Goal: Transaction & Acquisition: Purchase product/service

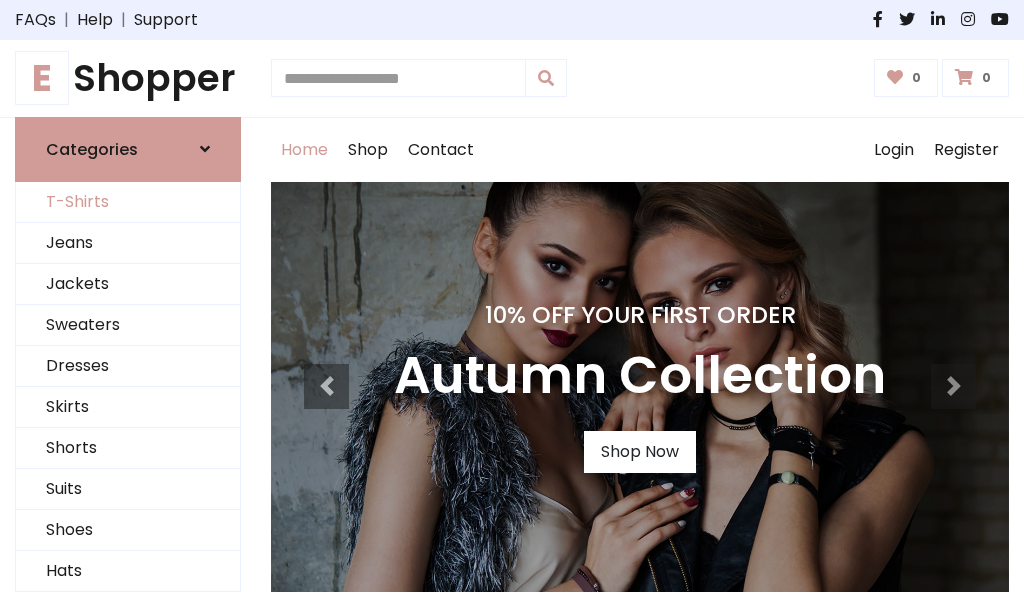
click at [128, 202] on link "T-Shirts" at bounding box center [128, 202] width 224 height 41
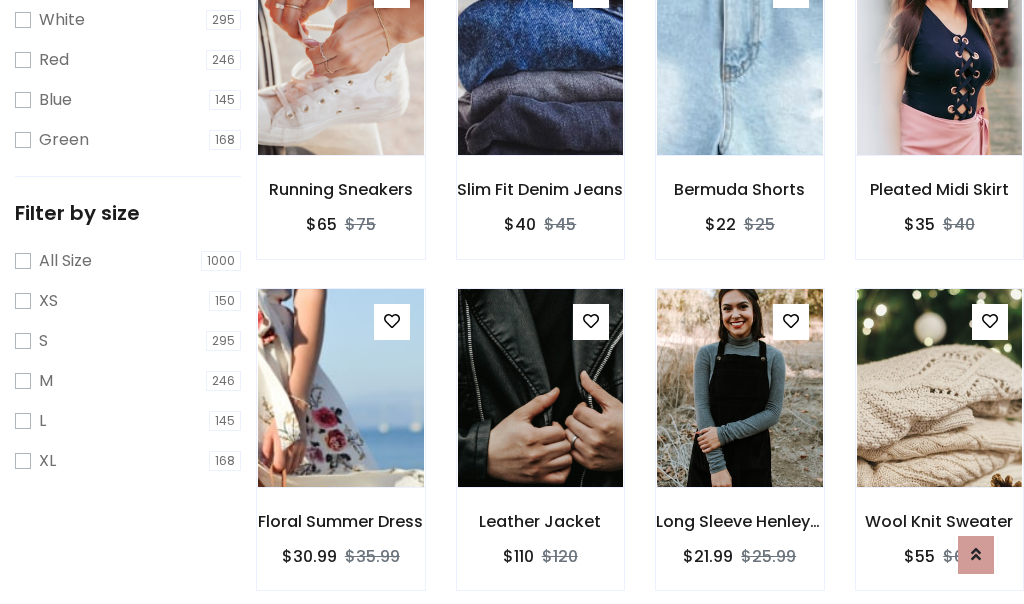
scroll to position [36, 0]
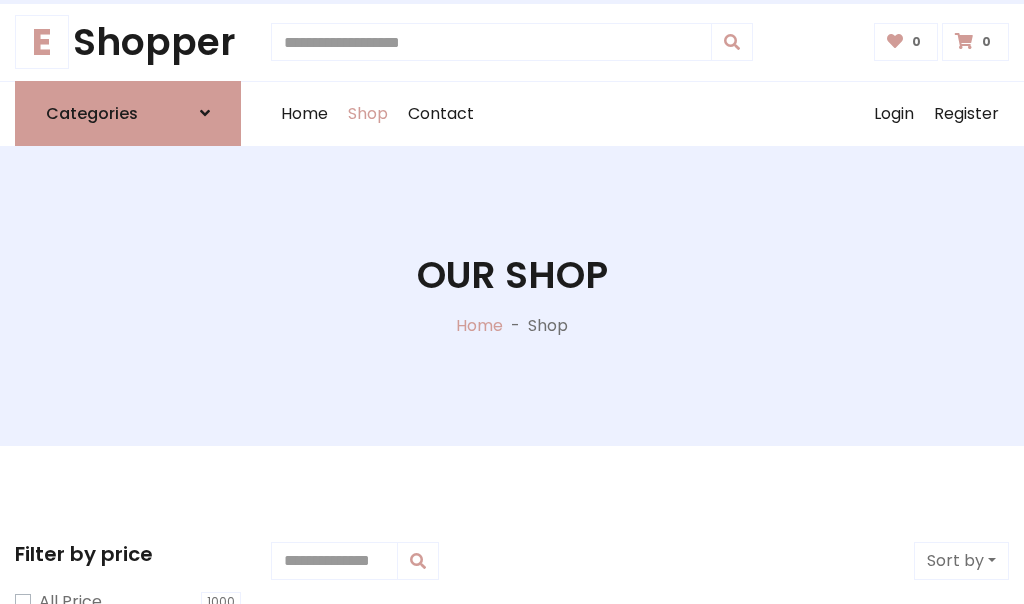
click at [512, 295] on h1 "Our Shop" at bounding box center [512, 275] width 191 height 45
click at [640, 113] on div "Home Shop Contact Log out Login Register" at bounding box center [640, 114] width 738 height 64
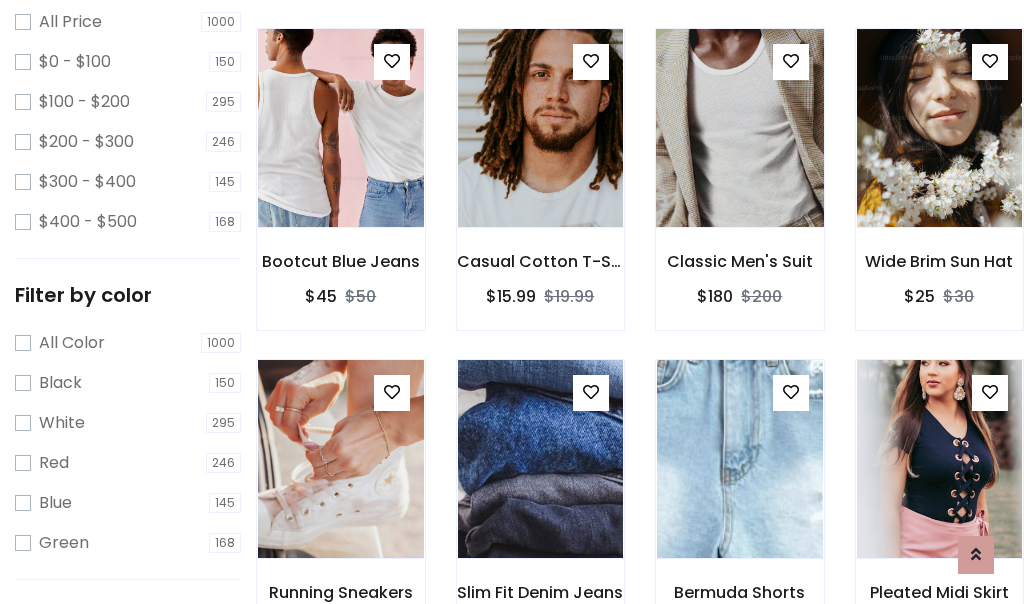
click at [739, 164] on img at bounding box center [739, 128] width 199 height 480
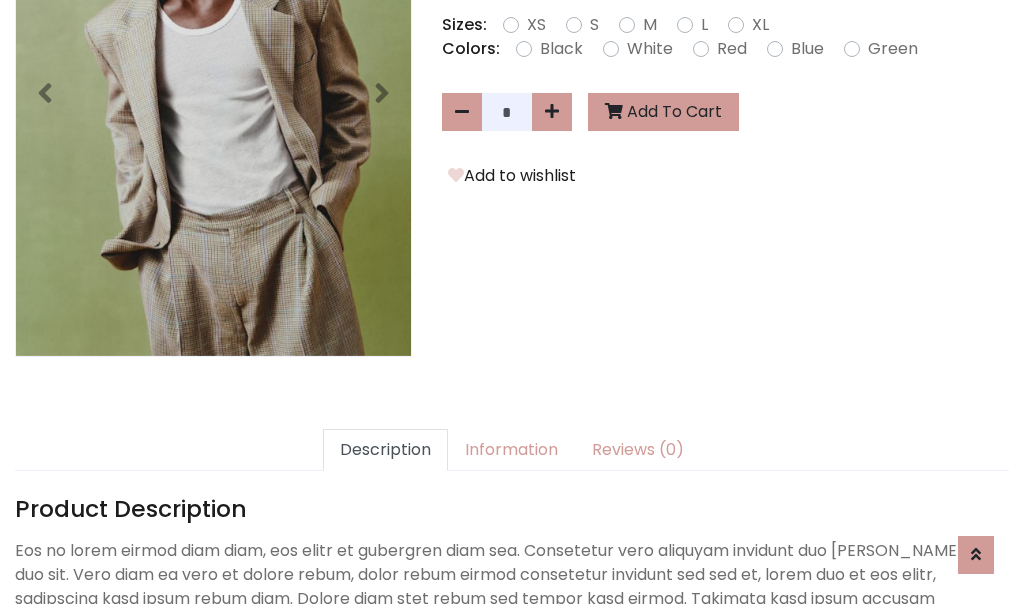
scroll to position [489, 0]
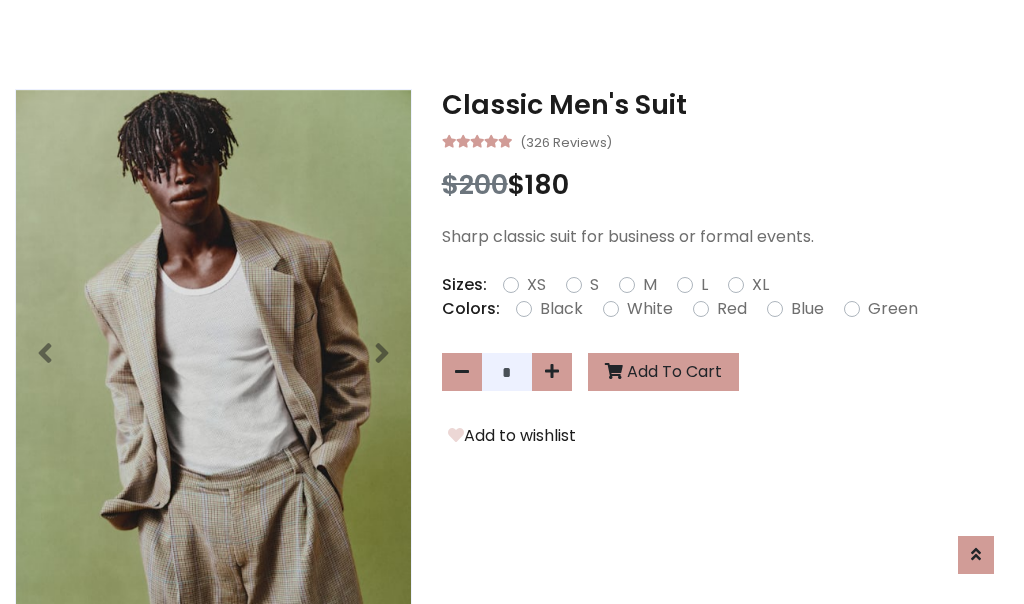
click at [725, 104] on h3 "Classic Men's Suit" at bounding box center [725, 105] width 567 height 32
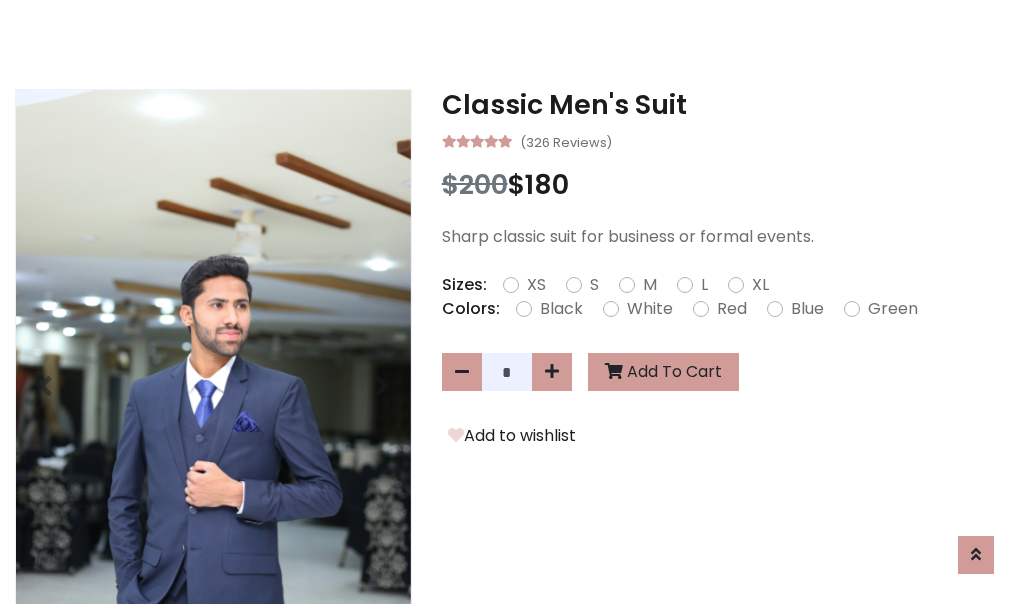
click at [725, 104] on h3 "Classic Men's Suit" at bounding box center [725, 105] width 567 height 32
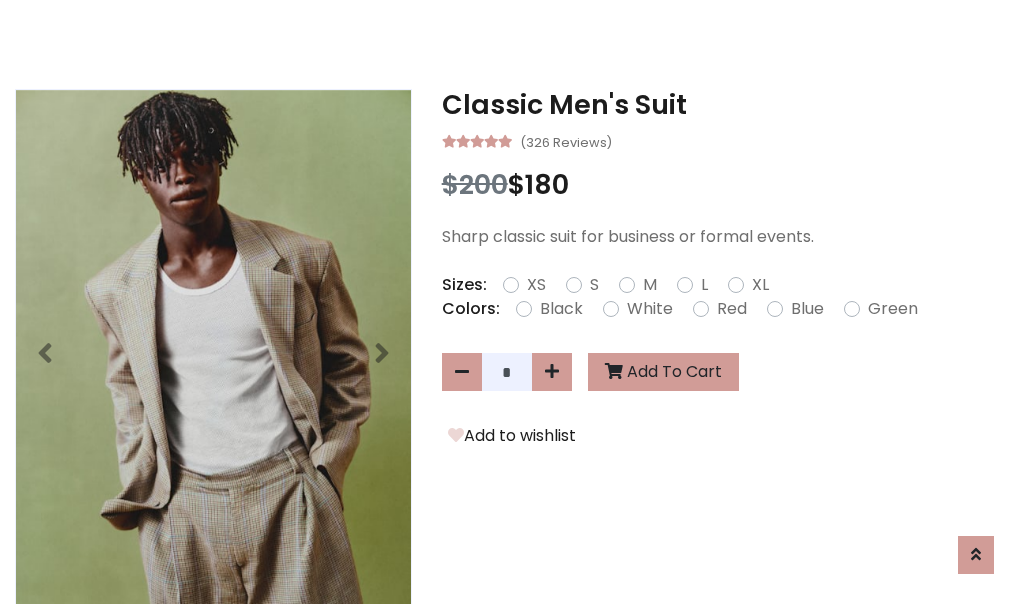
click at [725, 104] on h3 "Classic Men's Suit" at bounding box center [725, 105] width 567 height 32
